Goal: Information Seeking & Learning: Learn about a topic

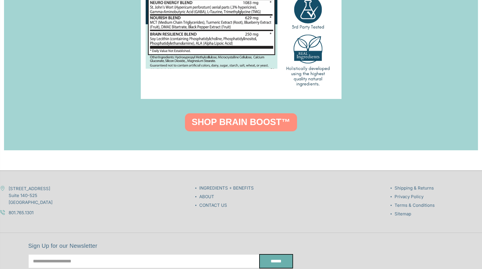
scroll to position [815, 0]
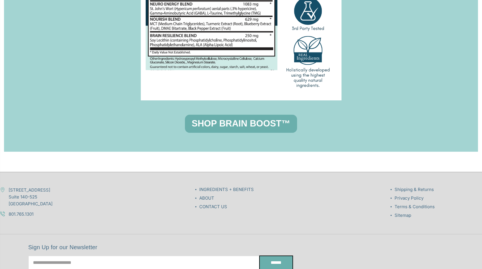
click at [211, 126] on link "SHOP BRAIN BOOST™" at bounding box center [241, 124] width 112 height 18
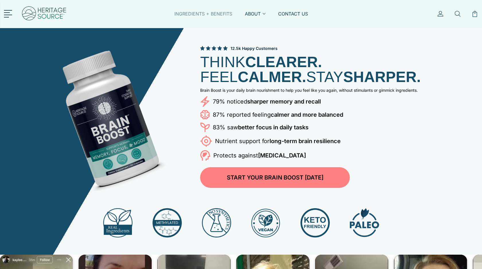
click at [203, 16] on link "INGREDIENTS + BENEFITS" at bounding box center [203, 17] width 58 height 13
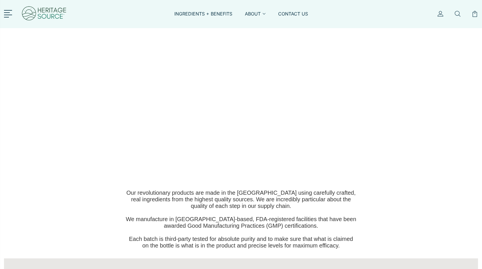
click at [110, 74] on div "Ingredients & Benefits Add a description for this hero banner. This is a great …" at bounding box center [241, 108] width 312 height 143
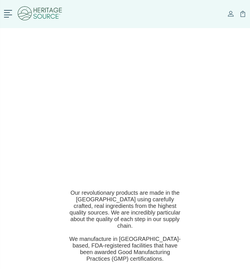
click at [147, 108] on p "Ingredients & Benefits" at bounding box center [124, 108] width 131 height 15
